Goal: Information Seeking & Learning: Find specific fact

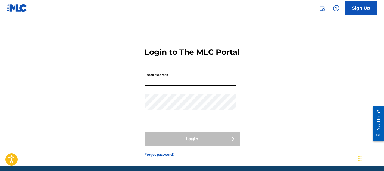
click at [150, 85] on input "Email Address" at bounding box center [191, 77] width 92 height 15
type input "[PERSON_NAME][EMAIL_ADDRESS][PERSON_NAME][DOMAIN_NAME]"
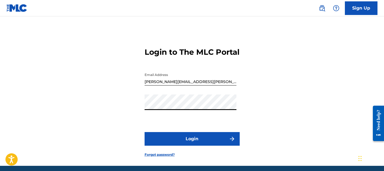
click at [145, 132] on button "Login" at bounding box center [192, 139] width 95 height 14
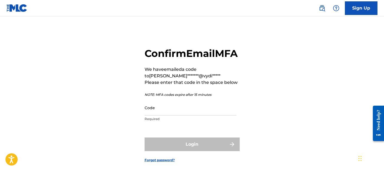
click at [153, 115] on input "Code" at bounding box center [191, 107] width 92 height 15
paste input "732825"
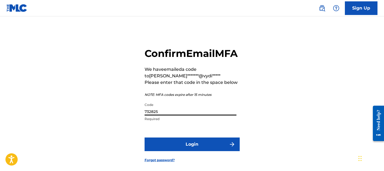
type input "732825"
click at [157, 151] on button "Login" at bounding box center [192, 144] width 95 height 14
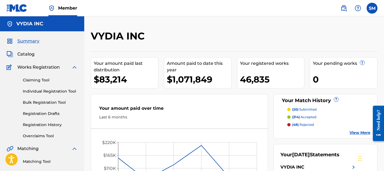
click at [29, 53] on span "Catalog" at bounding box center [25, 54] width 17 height 7
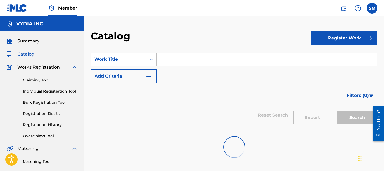
click at [178, 55] on input "Search Form" at bounding box center [266, 59] width 221 height 13
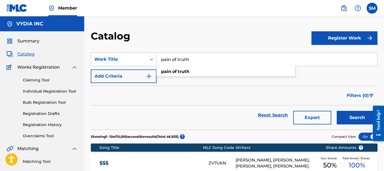
type input "pain of truth"
click at [337, 111] on button "Search" at bounding box center [357, 118] width 41 height 14
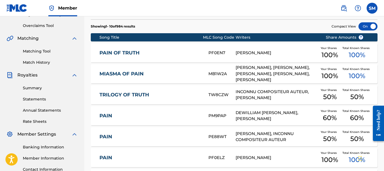
scroll to position [112, 0]
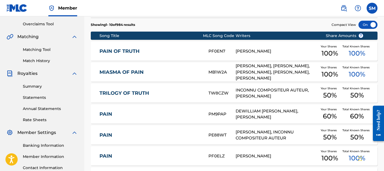
click at [160, 48] on div "PAIN OF TRUTH PF0EN7 [PERSON_NAME] Your Shares 100 % Total Known Shares 100 %" at bounding box center [234, 51] width 287 height 19
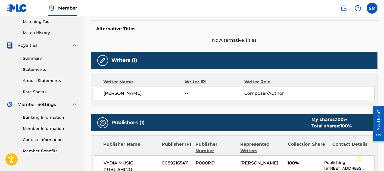
scroll to position [7, 0]
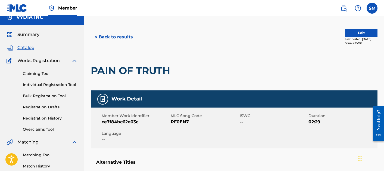
click at [174, 120] on span "PF0EN7" at bounding box center [205, 121] width 68 height 7
click at [175, 120] on span "PF0EN7" at bounding box center [205, 121] width 68 height 7
copy span "PF0EN7"
click at [109, 35] on button "< Back to results" at bounding box center [114, 37] width 46 height 14
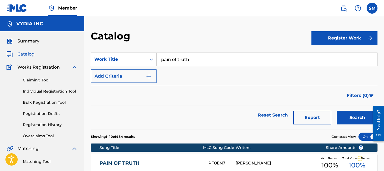
click at [180, 60] on input "pain of truth" at bounding box center [266, 59] width 221 height 13
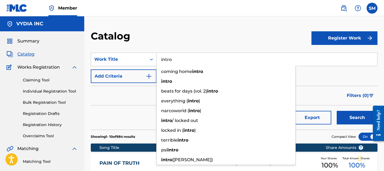
type input "intro"
click at [337, 111] on button "Search" at bounding box center [357, 118] width 41 height 14
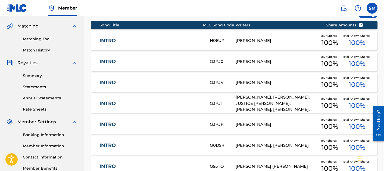
scroll to position [125, 0]
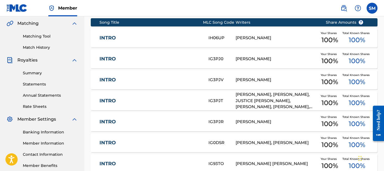
click at [182, 77] on link "INTRO" at bounding box center [150, 80] width 102 height 6
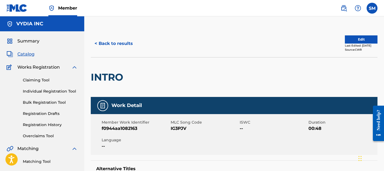
click at [175, 126] on span "IG3PJV" at bounding box center [205, 128] width 68 height 7
copy span "IG3PJV"
click at [116, 38] on button "< Back to results" at bounding box center [114, 44] width 46 height 14
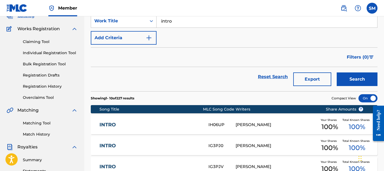
scroll to position [15, 0]
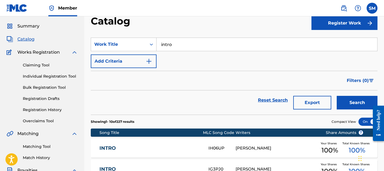
click at [174, 44] on input "intro" at bounding box center [266, 44] width 221 height 13
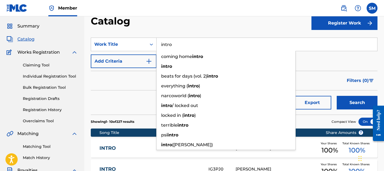
click at [174, 44] on input "intro" at bounding box center [266, 44] width 221 height 13
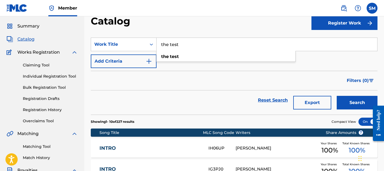
type input "the test"
click at [337, 96] on button "Search" at bounding box center [357, 103] width 41 height 14
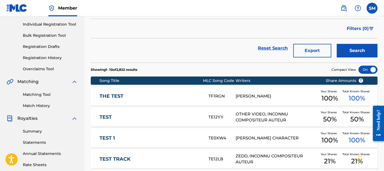
scroll to position [70, 0]
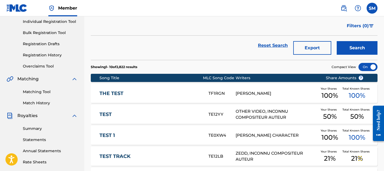
click at [167, 90] on div "THE TEST TF1RGN [PERSON_NAME] Your Shares 100 % Total Known Shares 100 %" at bounding box center [234, 93] width 287 height 19
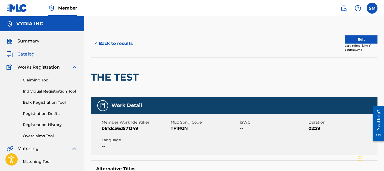
click at [177, 128] on span "TF1RGN" at bounding box center [205, 128] width 68 height 7
copy span "TF1RGN"
click at [115, 50] on button "< Back to results" at bounding box center [114, 44] width 46 height 14
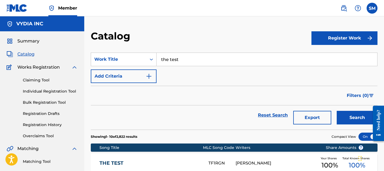
click at [186, 54] on input "the test" at bounding box center [266, 59] width 221 height 13
click at [186, 55] on input "the test" at bounding box center [266, 59] width 221 height 13
type input "two choices"
click at [337, 111] on button "Search" at bounding box center [357, 118] width 41 height 14
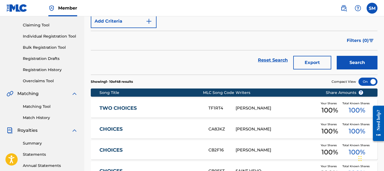
scroll to position [61, 0]
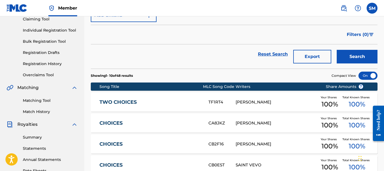
click at [231, 100] on div "TF1RT4" at bounding box center [221, 102] width 27 height 6
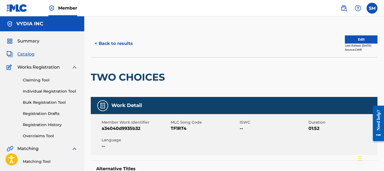
click at [179, 123] on span "MLC Song Code" at bounding box center [205, 122] width 68 height 6
click at [179, 128] on span "TF1RT4" at bounding box center [205, 128] width 68 height 7
copy span "TF1RT4"
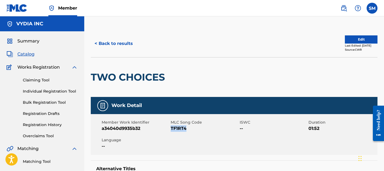
click at [122, 45] on button "< Back to results" at bounding box center [114, 44] width 46 height 14
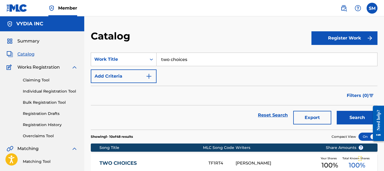
click at [175, 62] on input "two choices" at bounding box center [266, 59] width 221 height 13
type input "LINYHC"
click at [337, 111] on button "Search" at bounding box center [357, 118] width 41 height 14
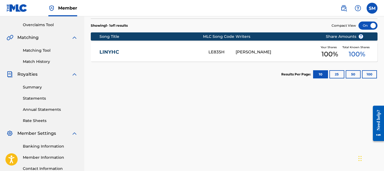
scroll to position [112, 0]
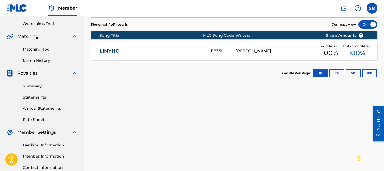
click at [182, 89] on div "SearchWithCriteria9536d51b-f160-48b2-80bf-9ceccb3620c3 Work Title LINYHC Add Cr…" at bounding box center [234, 69] width 287 height 270
click at [173, 54] on div "LINYHC LE835H [PERSON_NAME] Your Shares 100 % Total Known Shares 100 %" at bounding box center [234, 50] width 287 height 19
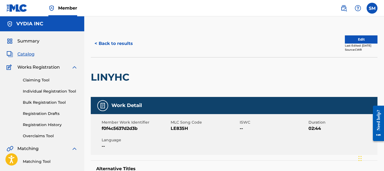
click at [175, 128] on span "LE835H" at bounding box center [205, 128] width 68 height 7
copy span "LE835H"
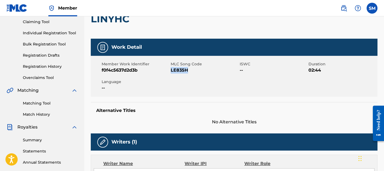
scroll to position [88, 0]
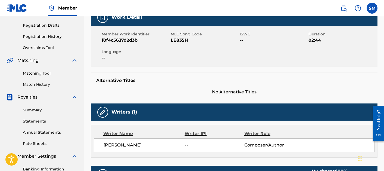
click at [125, 143] on span "[PERSON_NAME]" at bounding box center [144, 145] width 81 height 7
copy div "[PERSON_NAME]"
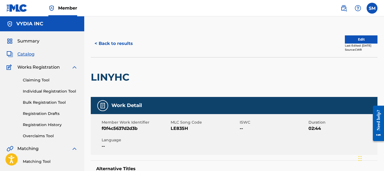
click at [118, 43] on button "< Back to results" at bounding box center [114, 44] width 46 height 14
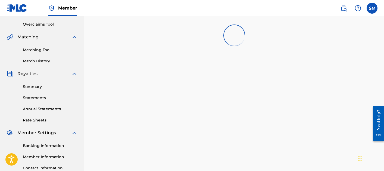
scroll to position [111, 0]
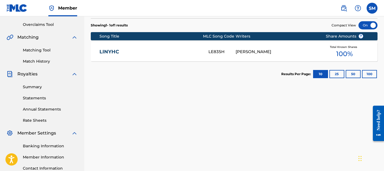
click at [123, 52] on link "LINYHC" at bounding box center [150, 52] width 102 height 6
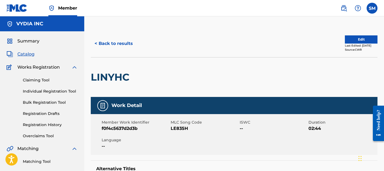
click at [117, 40] on button "< Back to results" at bounding box center [114, 44] width 46 height 14
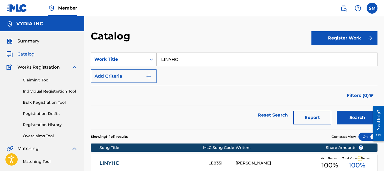
click at [109, 57] on div "Work Title" at bounding box center [118, 59] width 49 height 7
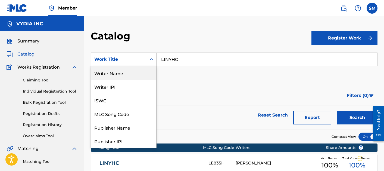
click at [111, 75] on div "Writer Name" at bounding box center [123, 73] width 65 height 14
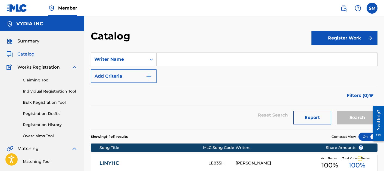
click at [184, 61] on input "Search Form" at bounding box center [266, 59] width 221 height 13
paste input "[PERSON_NAME]"
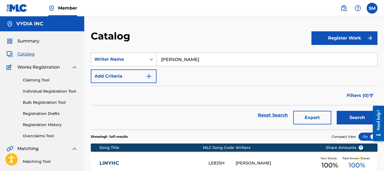
type input "[PERSON_NAME]"
click at [337, 111] on button "Search" at bounding box center [357, 118] width 41 height 14
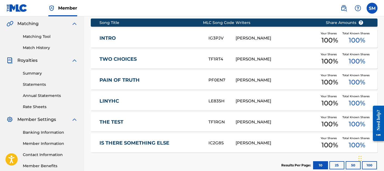
scroll to position [125, 0]
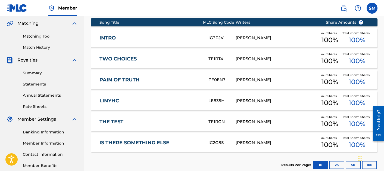
click at [165, 142] on link "IS THERE SOMETHING ELSE" at bounding box center [150, 142] width 102 height 6
